Goal: Task Accomplishment & Management: Use online tool/utility

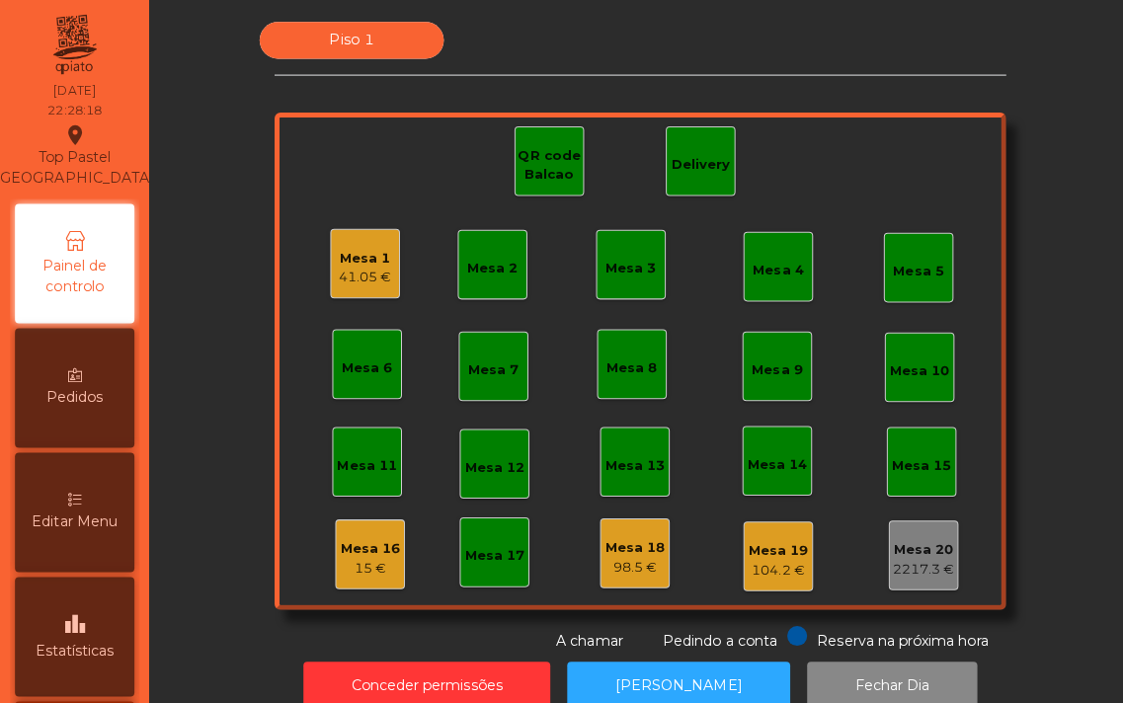
click at [366, 271] on div "41.05 €" at bounding box center [363, 276] width 52 height 20
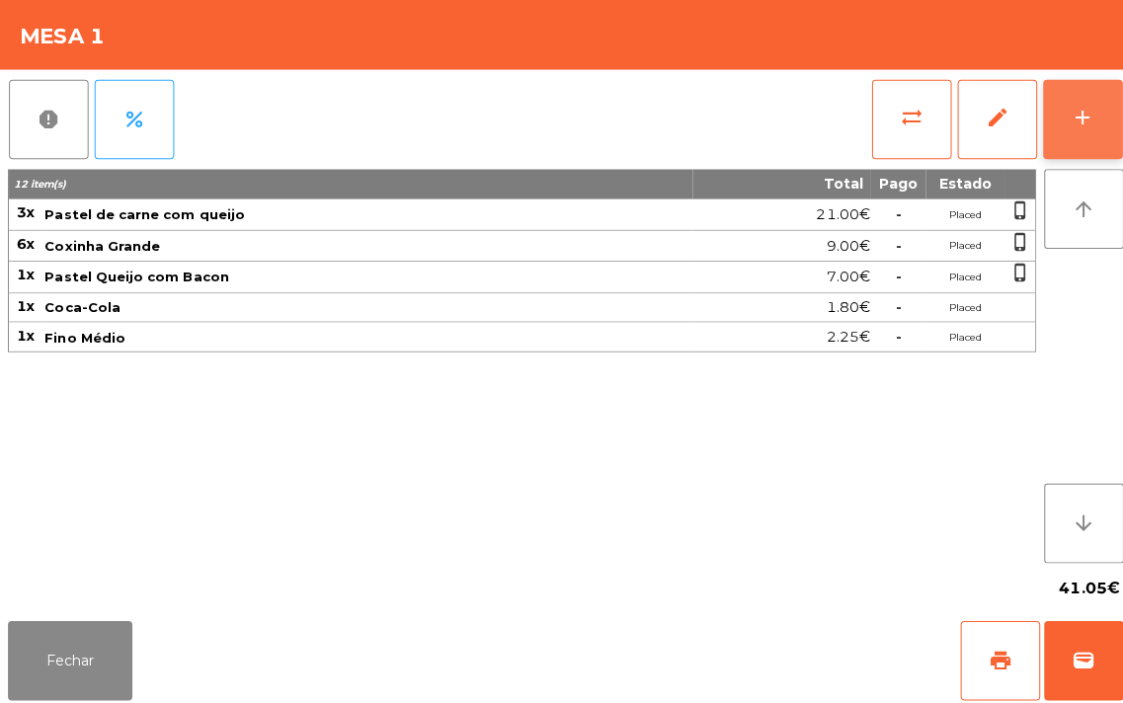
click at [1054, 111] on button "add" at bounding box center [1074, 118] width 79 height 79
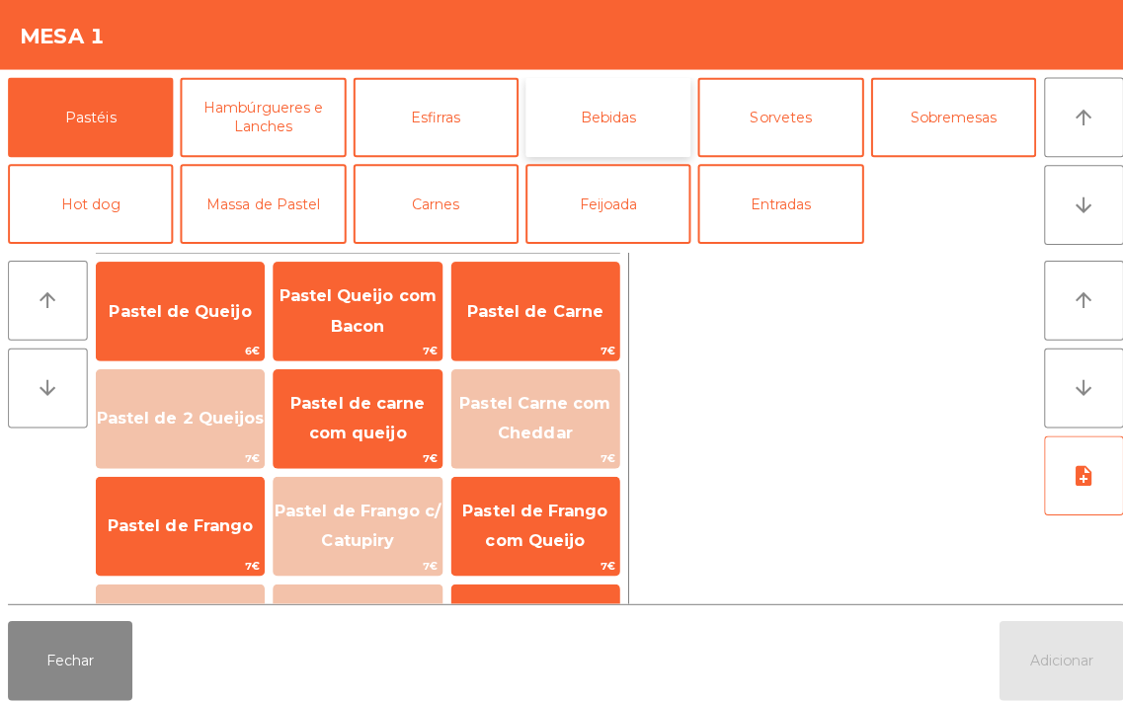
click at [597, 111] on button "Bebidas" at bounding box center [603, 116] width 164 height 79
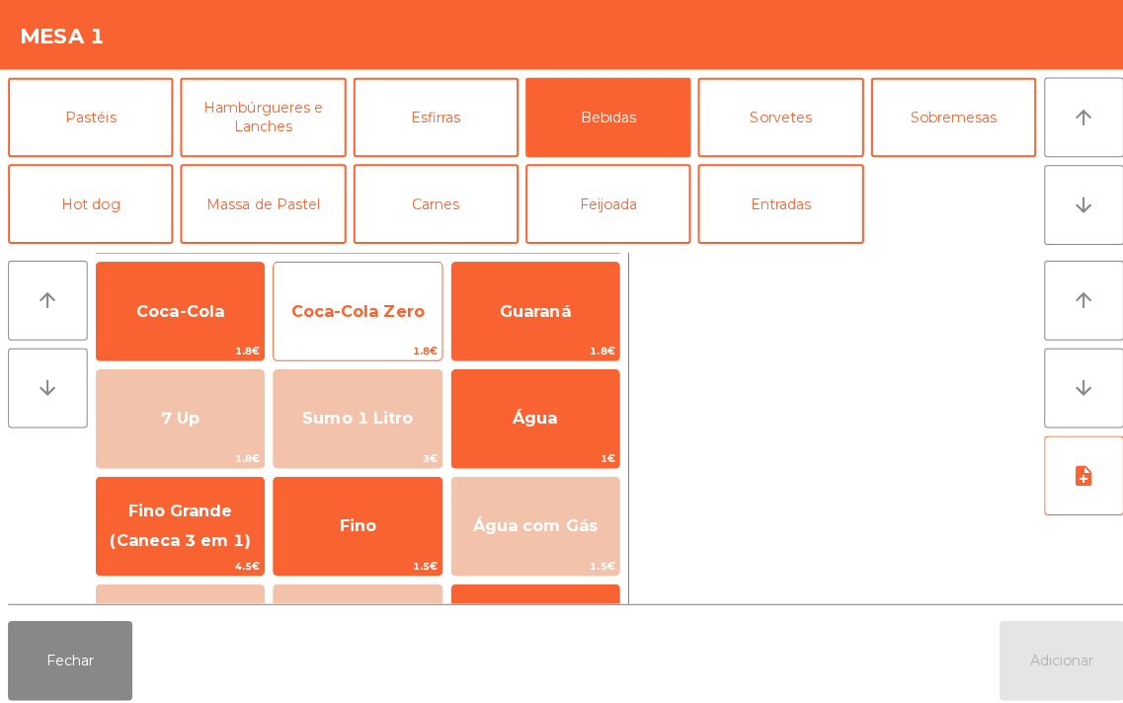
click at [358, 296] on span "Coca-Cola Zero" at bounding box center [355, 308] width 166 height 53
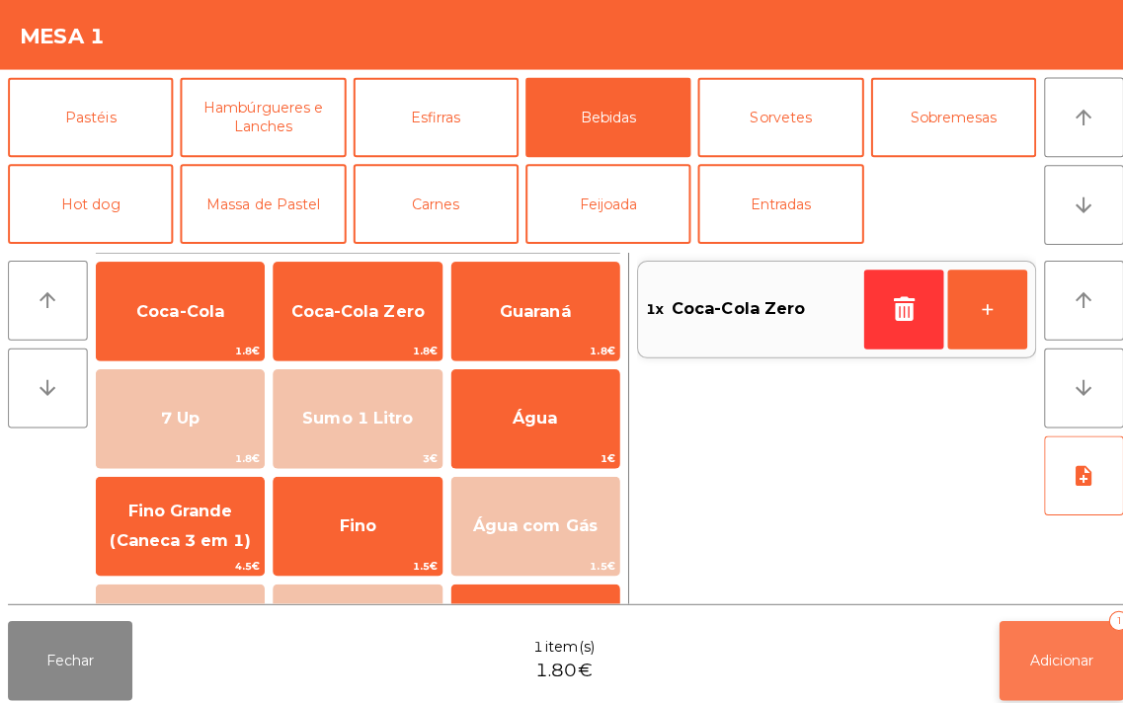
click at [1049, 650] on span "Adicionar" at bounding box center [1053, 656] width 63 height 18
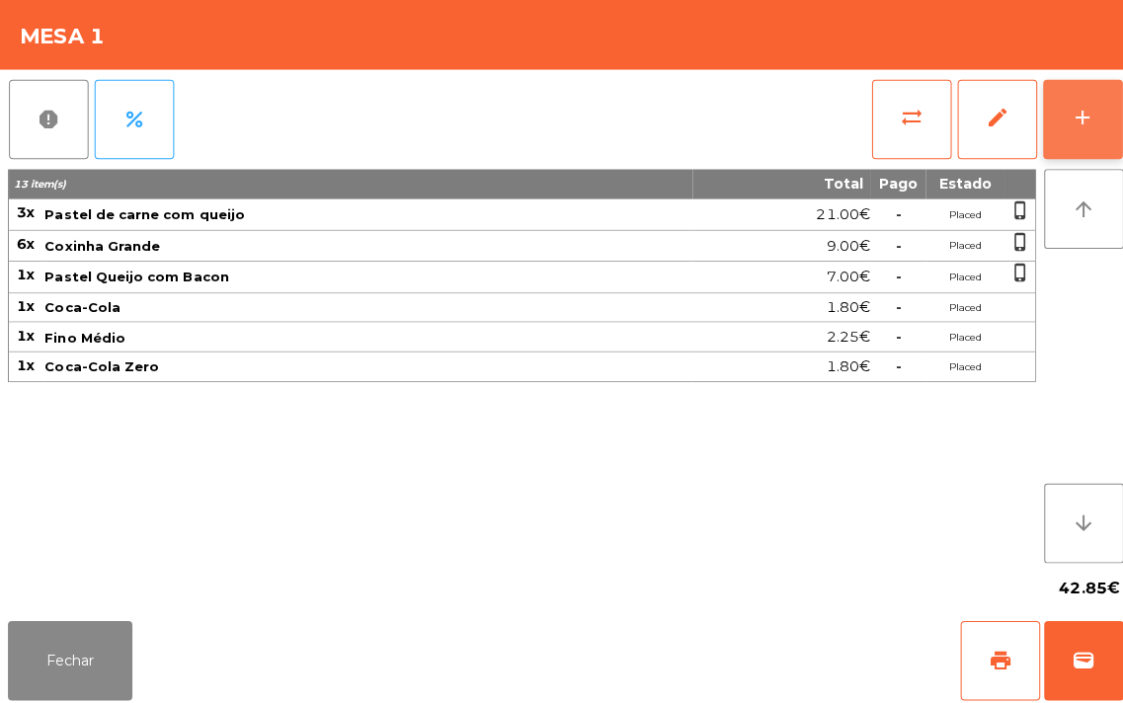
click at [1051, 102] on button "add" at bounding box center [1074, 118] width 79 height 79
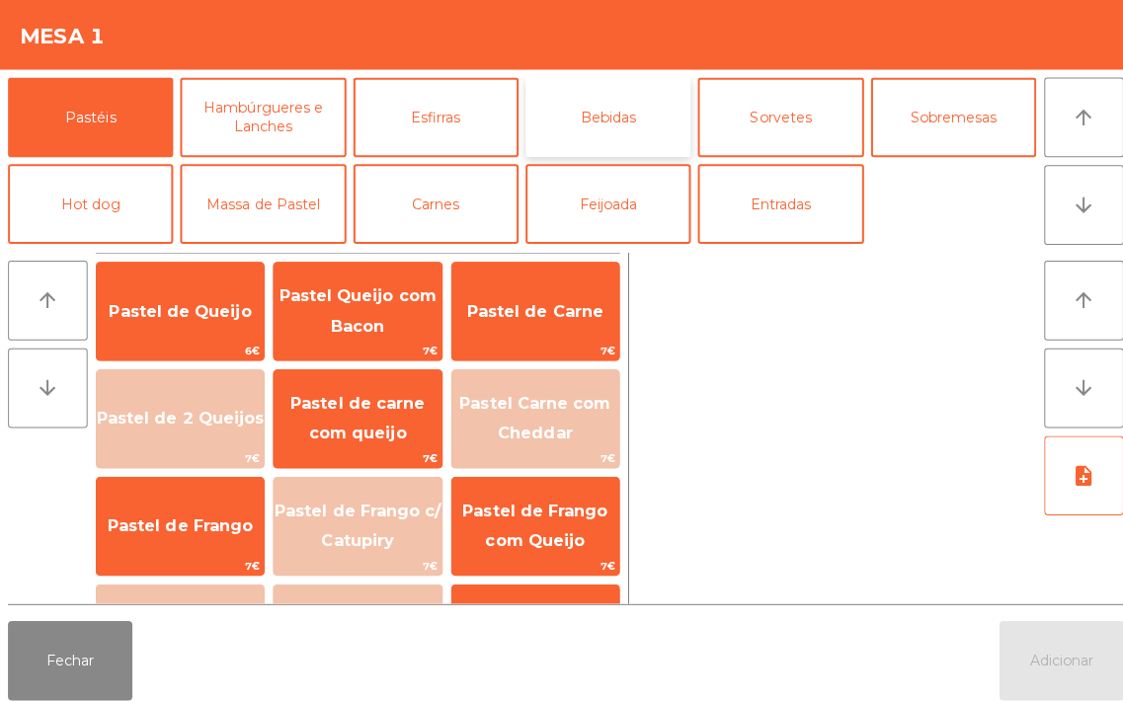
click at [568, 121] on button "Bebidas" at bounding box center [603, 116] width 164 height 79
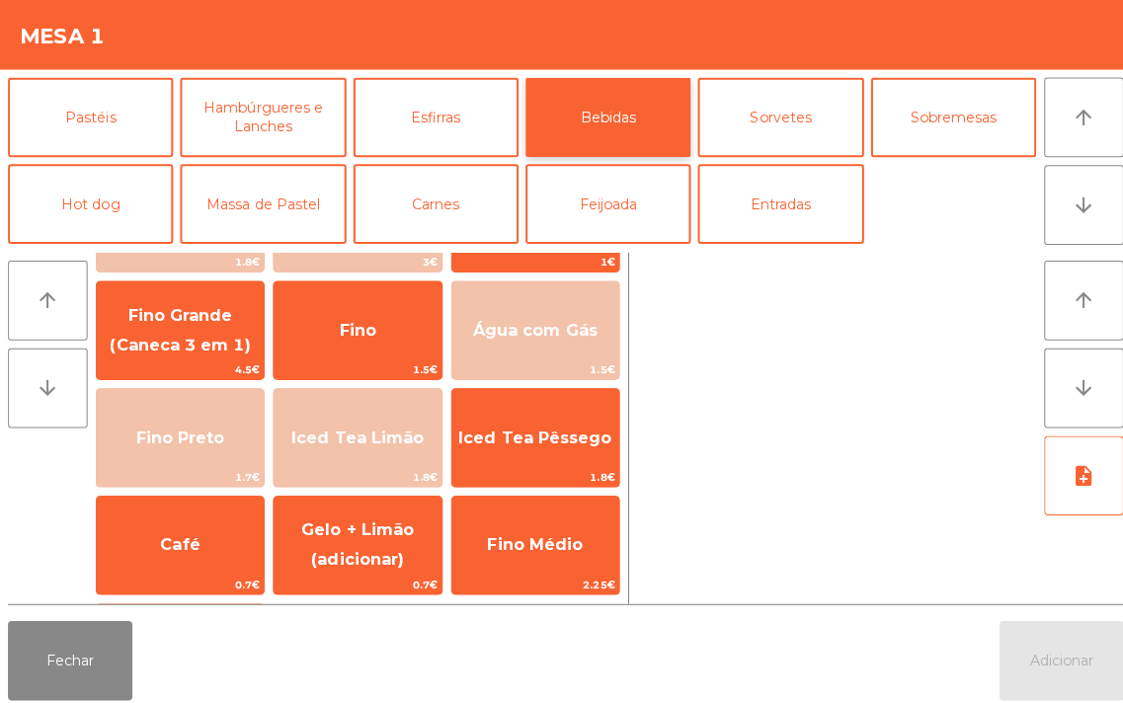
scroll to position [202, 0]
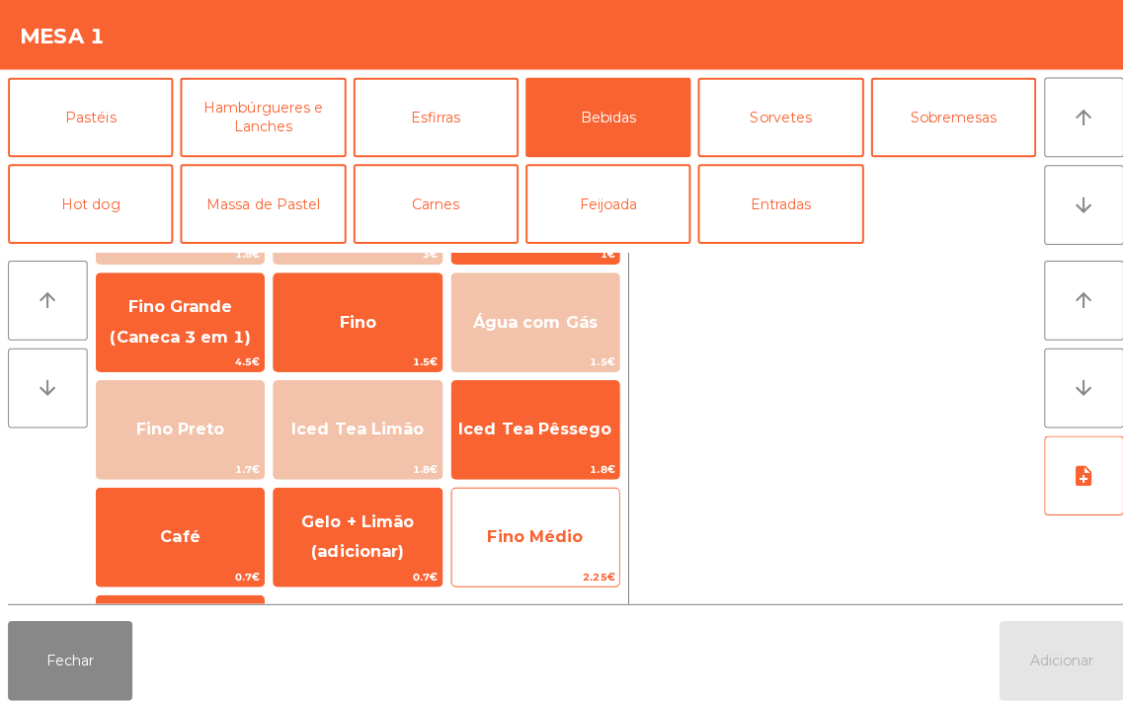
click at [520, 528] on span "Fino Médio" at bounding box center [531, 532] width 95 height 19
click at [512, 523] on span "Fino Médio" at bounding box center [531, 532] width 95 height 19
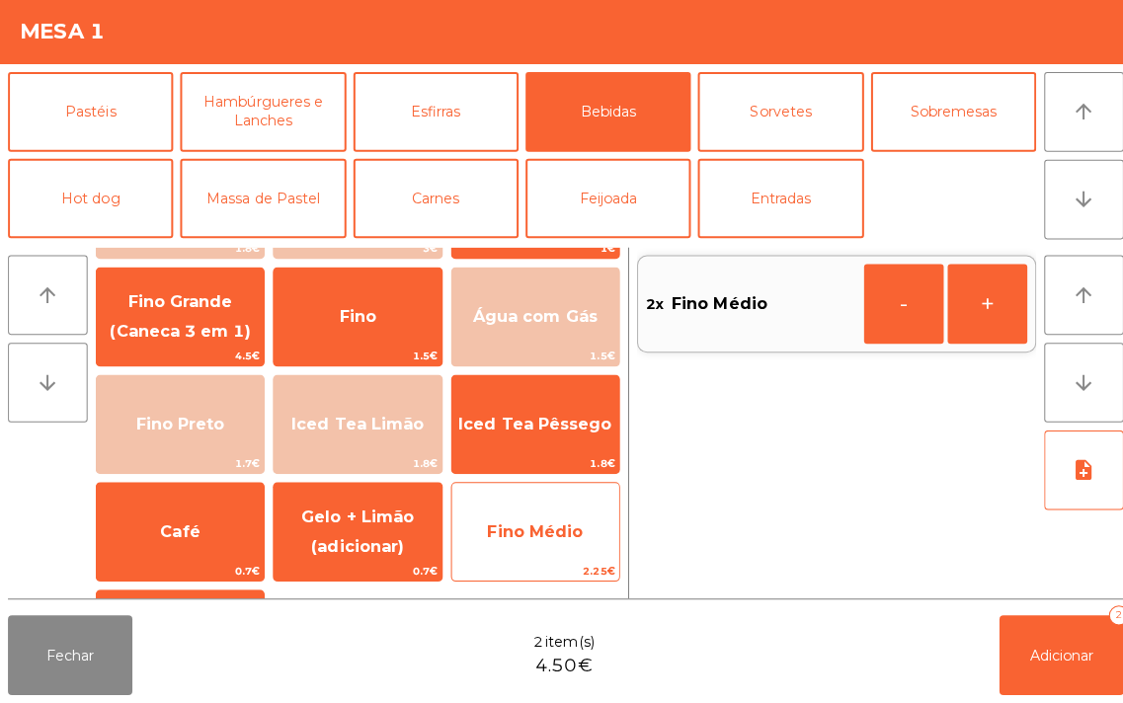
click at [554, 539] on span "Fino Médio" at bounding box center [531, 532] width 95 height 19
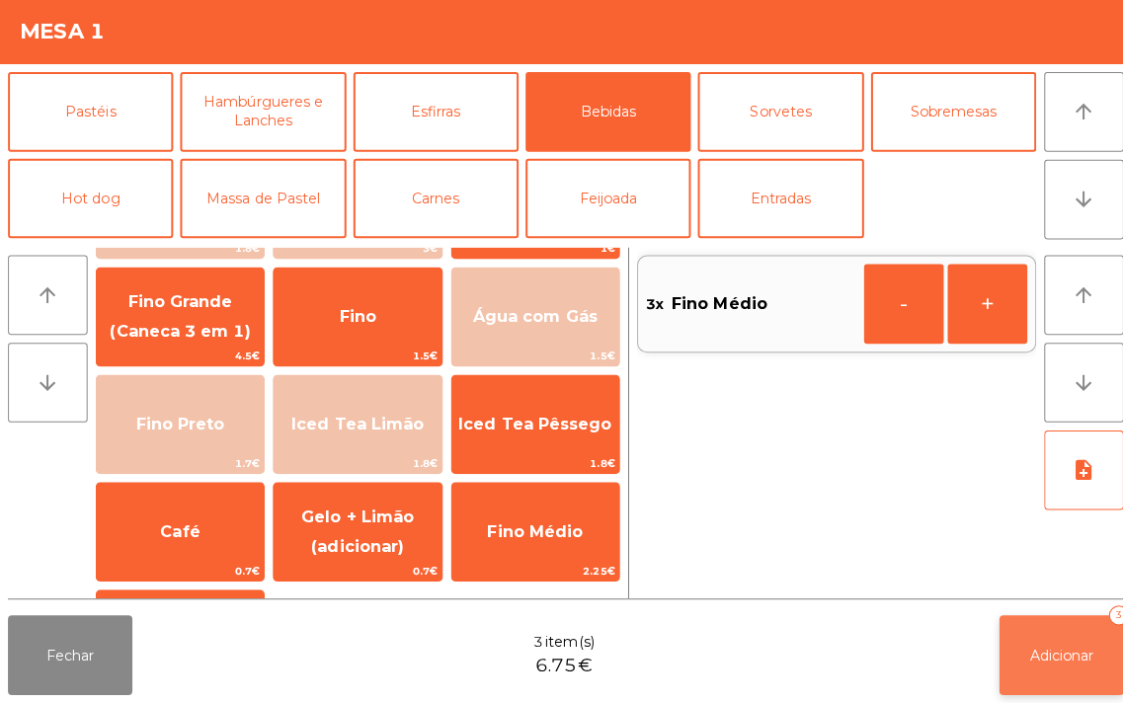
click at [1033, 648] on span "Adicionar" at bounding box center [1053, 656] width 63 height 18
